Goal: Task Accomplishment & Management: Use online tool/utility

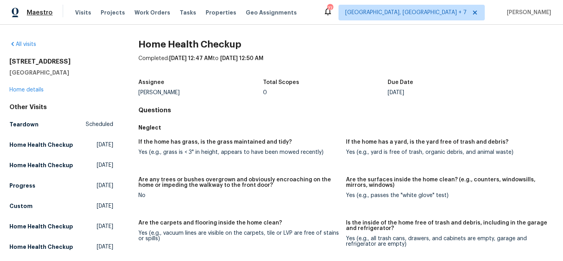
click at [35, 10] on span "Maestro" at bounding box center [40, 13] width 26 height 8
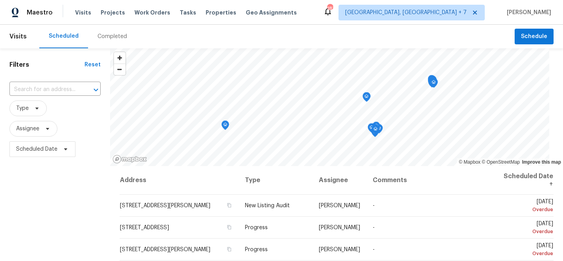
click at [107, 33] on div "Completed" at bounding box center [111, 37] width 29 height 8
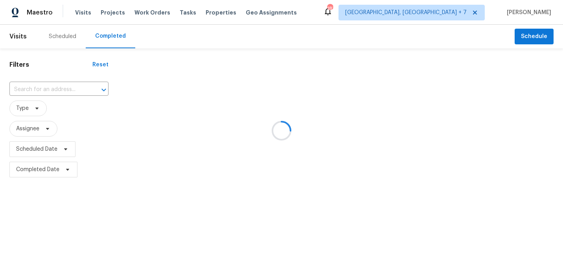
click at [50, 83] on div at bounding box center [281, 130] width 563 height 261
click at [54, 90] on div at bounding box center [281, 130] width 563 height 261
click at [53, 90] on div at bounding box center [281, 130] width 563 height 261
click at [55, 89] on div at bounding box center [281, 130] width 563 height 261
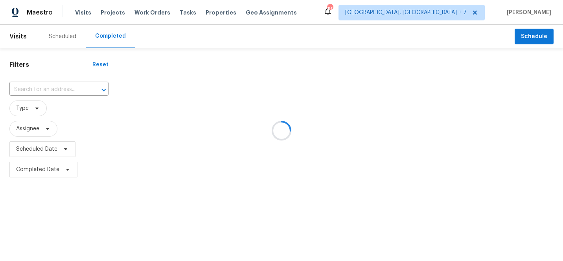
click at [55, 89] on div at bounding box center [281, 130] width 563 height 261
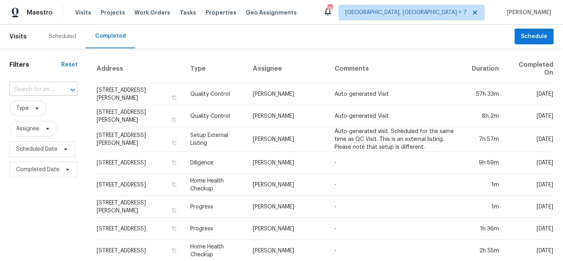
click at [55, 89] on div "​" at bounding box center [43, 90] width 68 height 12
paste input "260 Everett Rd"
type input "260 Everett Rd"
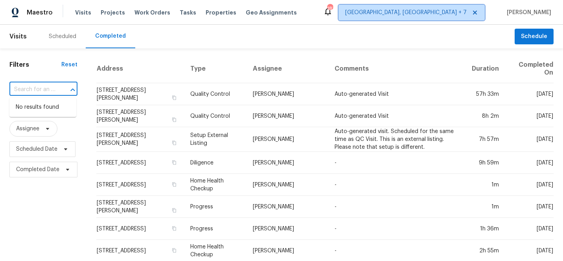
click at [455, 12] on span "[GEOGRAPHIC_DATA], [GEOGRAPHIC_DATA] + 7" at bounding box center [405, 13] width 121 height 8
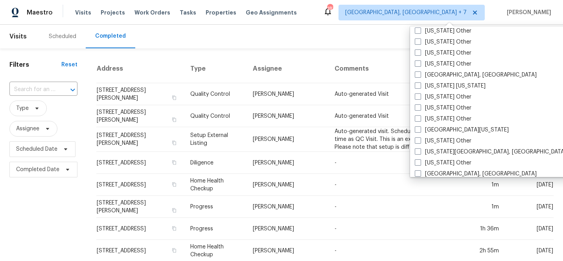
scroll to position [753, 0]
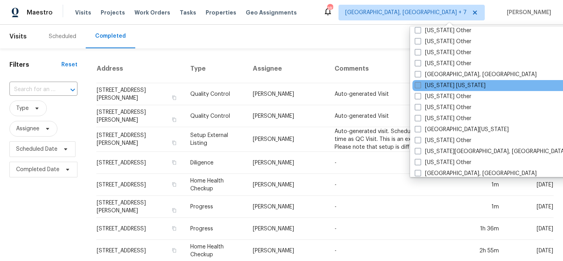
click at [420, 85] on span at bounding box center [418, 85] width 6 height 6
click at [420, 85] on input "New York New Jersey" at bounding box center [417, 84] width 5 height 5
checkbox input "true"
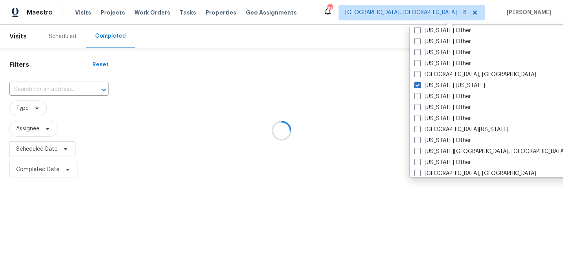
click at [43, 87] on div at bounding box center [281, 130] width 563 height 261
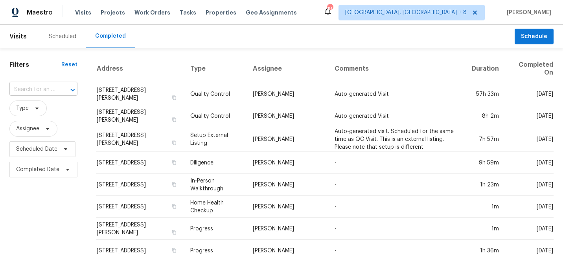
click at [44, 89] on input "text" at bounding box center [32, 90] width 46 height 12
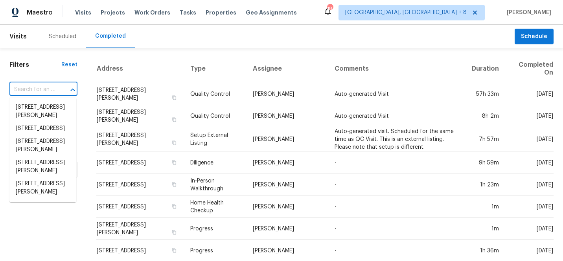
paste input "260 Everett Rd"
type input "260 Everett Rd"
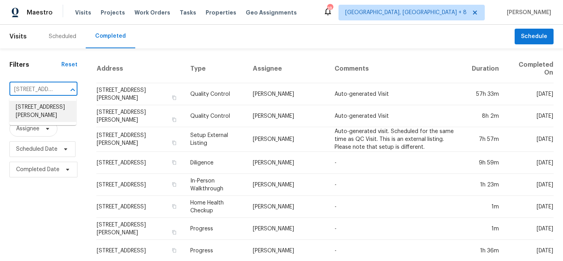
click at [46, 111] on li "260 Everett Rd, Parsippany, NJ 07054" at bounding box center [42, 111] width 67 height 21
